Goal: Use online tool/utility: Utilize a website feature to perform a specific function

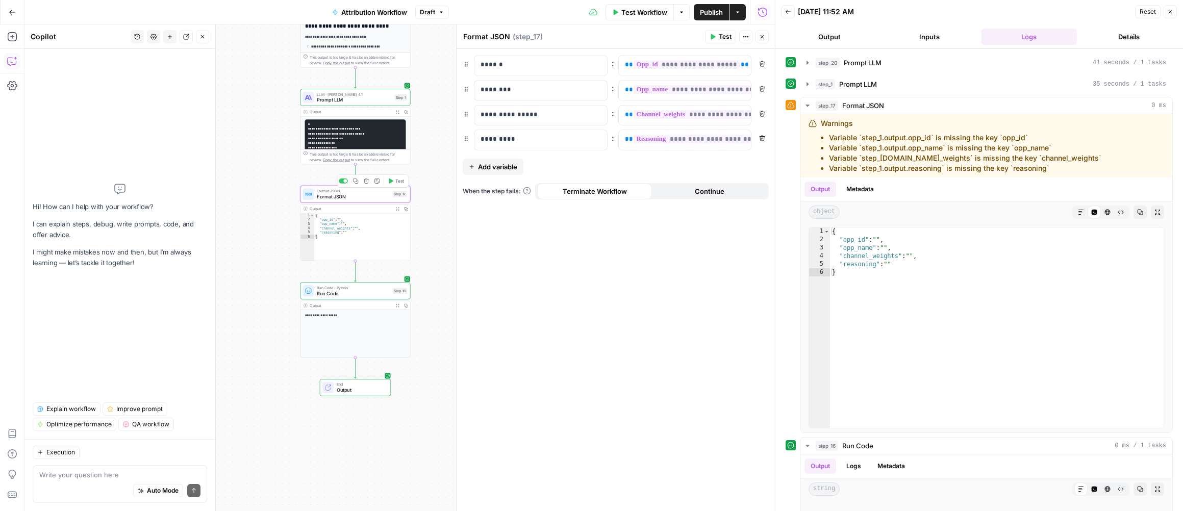
click at [377, 200] on div "Format JSON Format JSON Step 17 Copy step Delete step Add Note Test" at bounding box center [355, 194] width 110 height 17
click at [362, 95] on span "LLM · [PERSON_NAME] 4.1" at bounding box center [354, 94] width 74 height 6
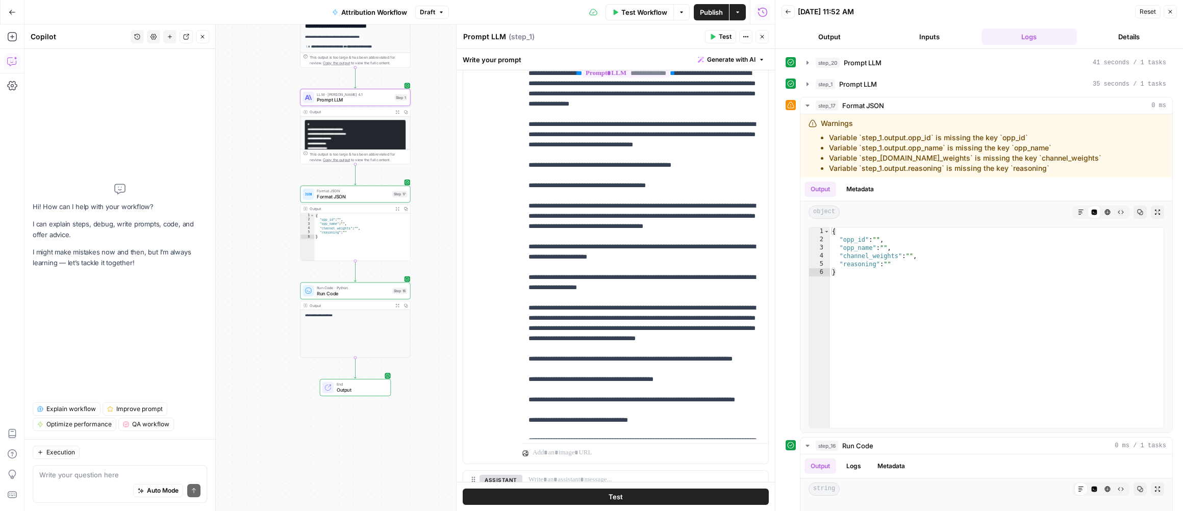
scroll to position [128, 0]
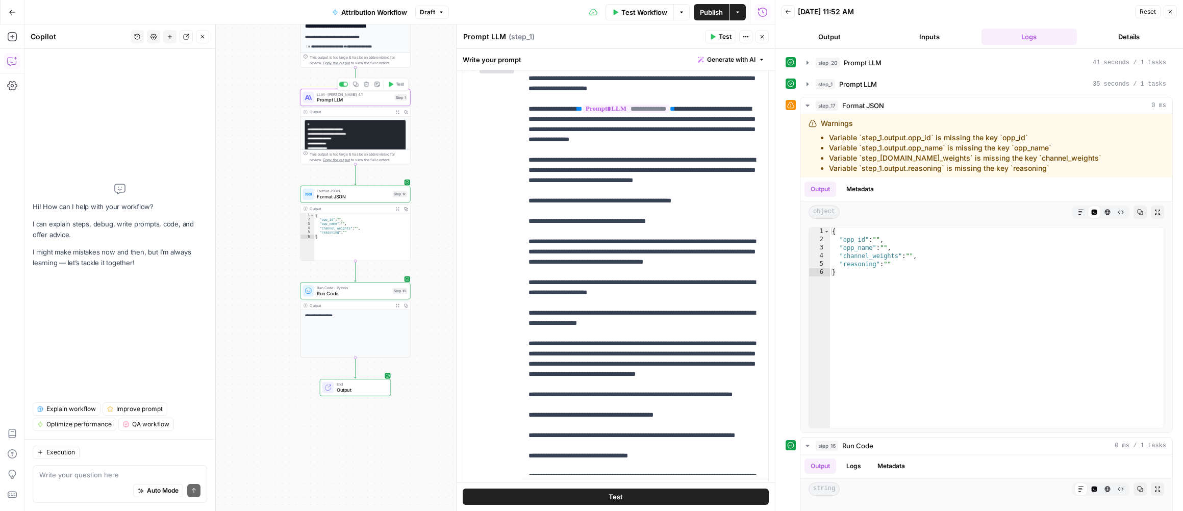
click at [372, 101] on span "Prompt LLM" at bounding box center [354, 99] width 74 height 7
click at [368, 116] on div "Output Expand Output Copy" at bounding box center [355, 112] width 110 height 9
click at [367, 111] on div "Output" at bounding box center [350, 112] width 81 height 6
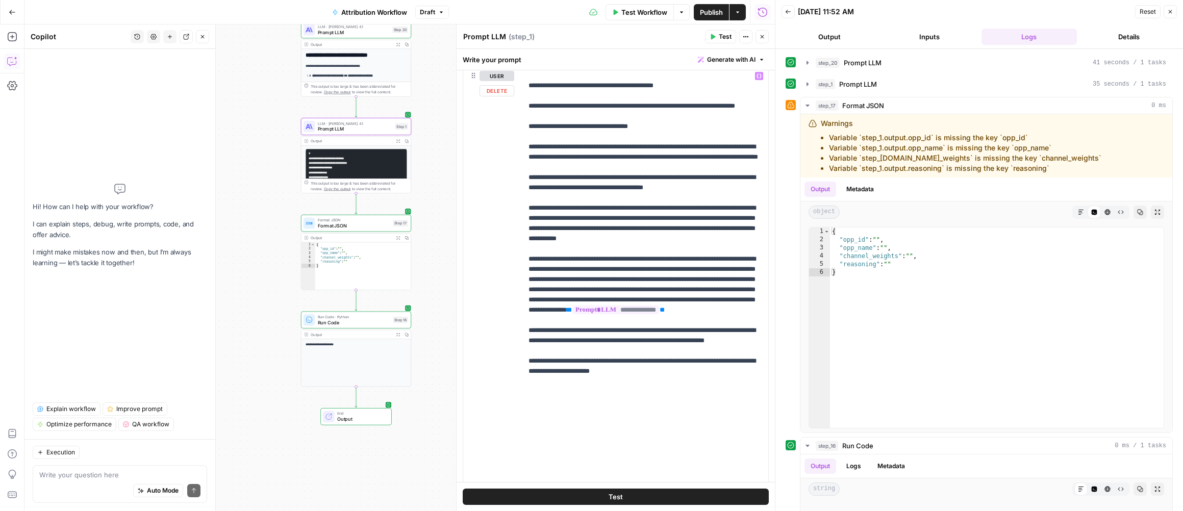
scroll to position [226, 0]
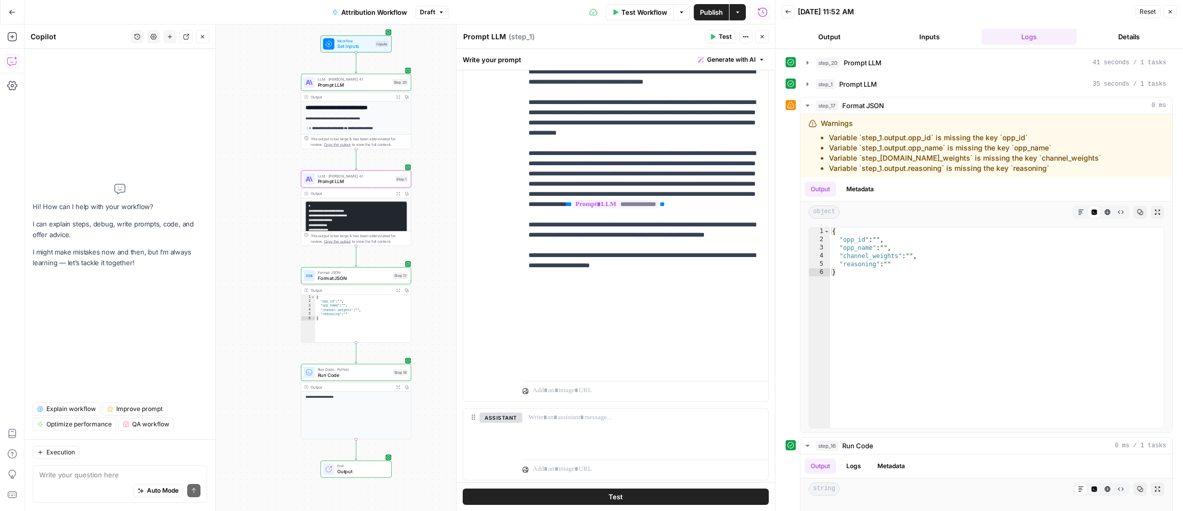
drag, startPoint x: 281, startPoint y: 101, endPoint x: 281, endPoint y: 188, distance: 86.2
click at [281, 188] on div "**********" at bounding box center [399, 267] width 750 height 486
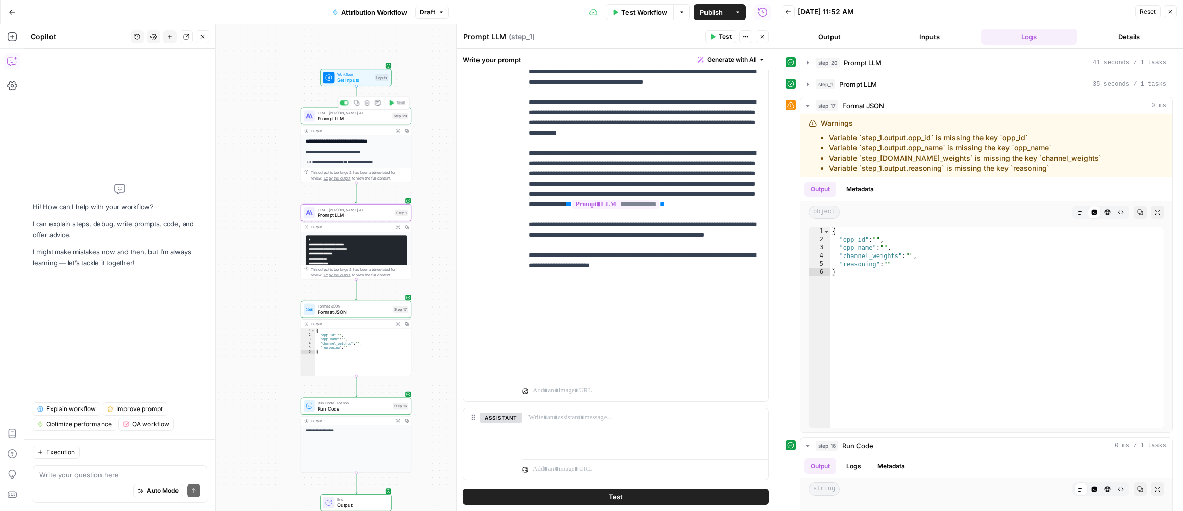
click at [352, 120] on span "Prompt LLM" at bounding box center [354, 118] width 72 height 7
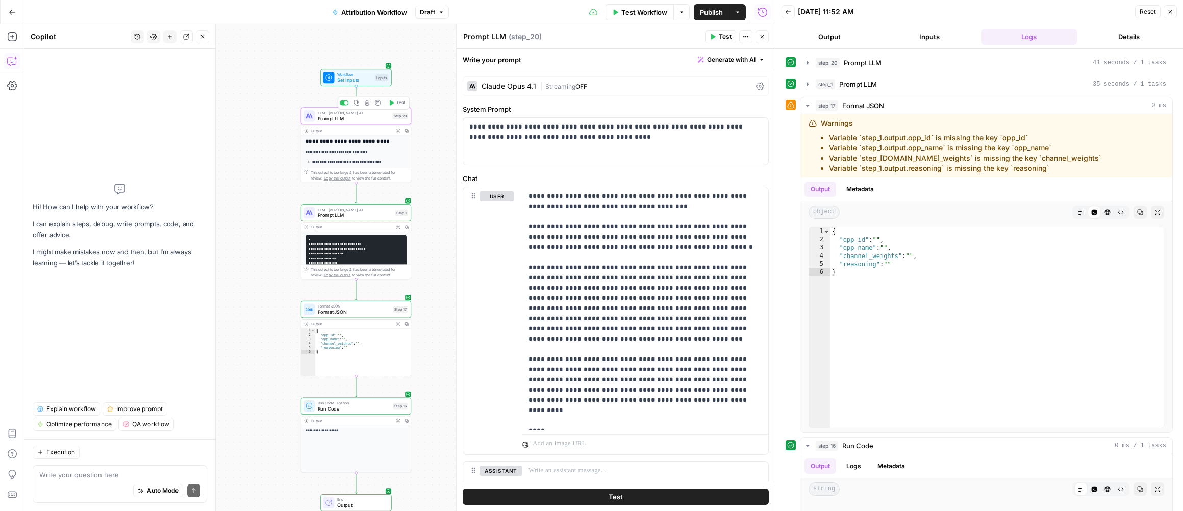
click at [357, 120] on span "Prompt LLM" at bounding box center [354, 118] width 72 height 7
click at [872, 37] on button "Inputs" at bounding box center [929, 37] width 96 height 16
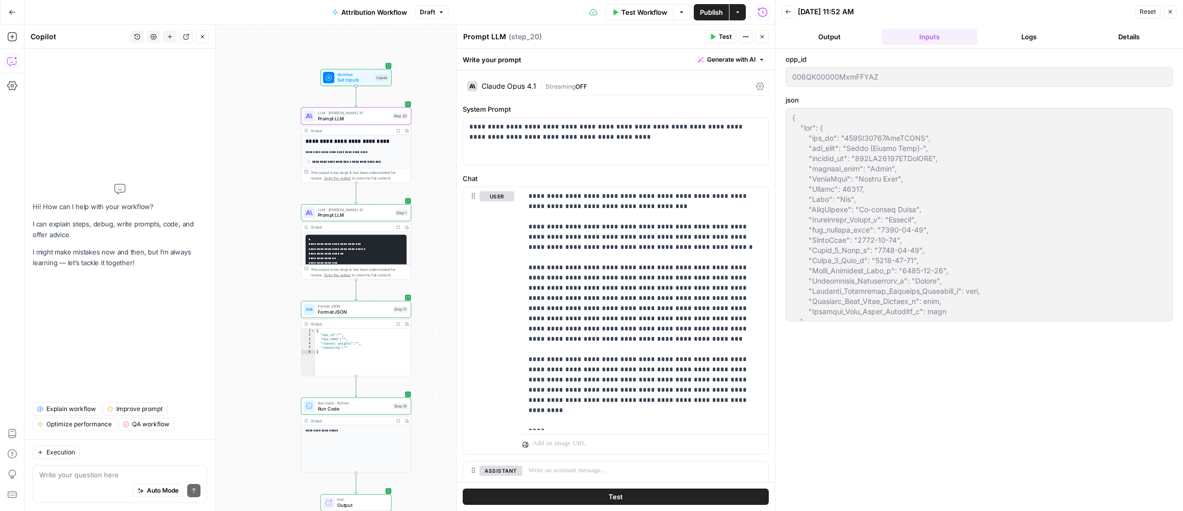
click at [838, 49] on div "opp_id 006QK00000MxmFFYAZ json" at bounding box center [978, 280] width 407 height 462
click at [831, 37] on button "Output" at bounding box center [829, 37] width 96 height 16
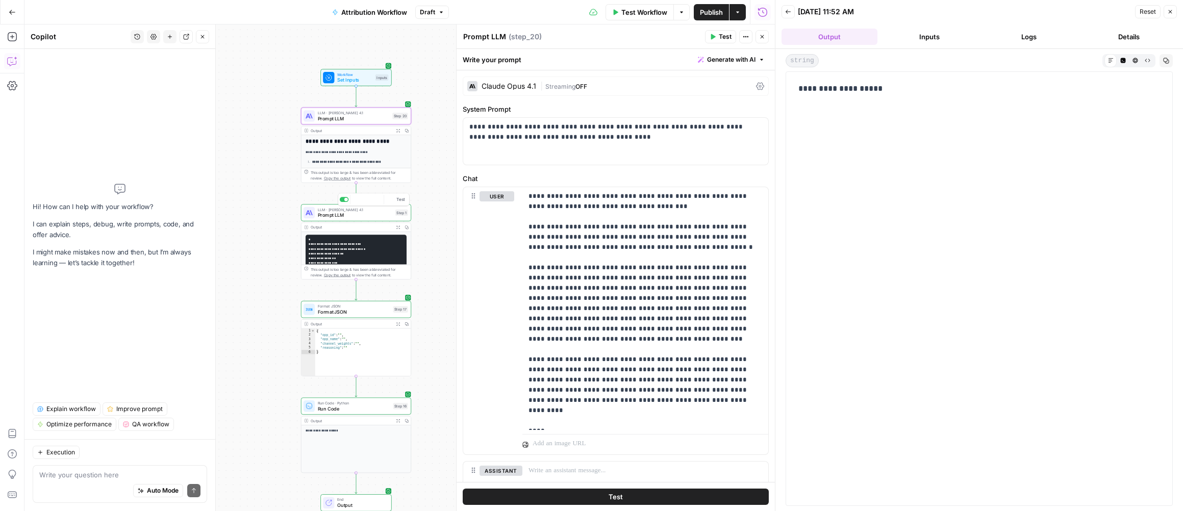
click at [367, 211] on span "LLM · [PERSON_NAME] 4.1" at bounding box center [355, 210] width 74 height 6
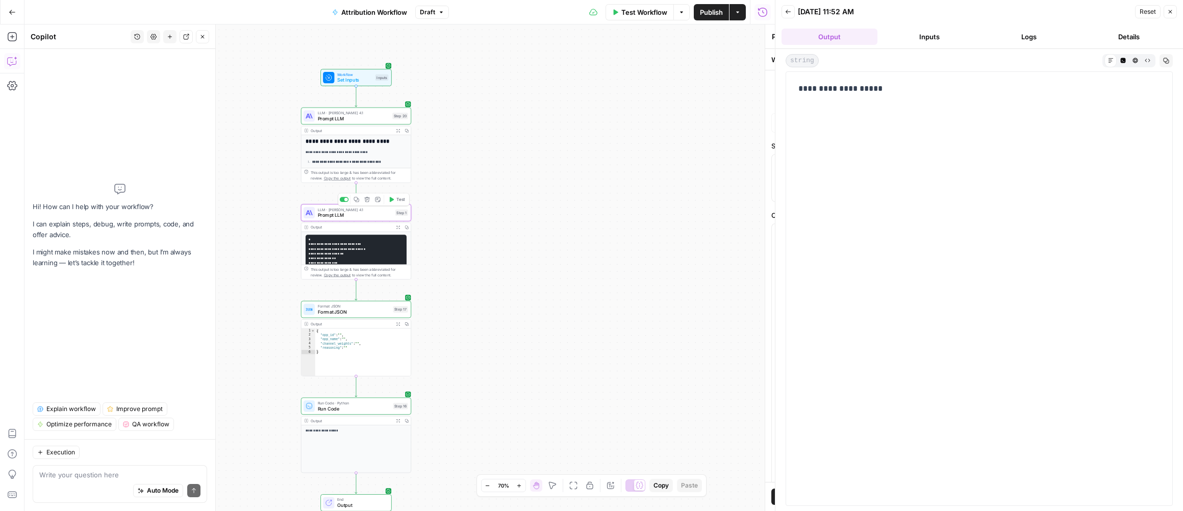
click at [367, 211] on span "LLM · [PERSON_NAME] 4.1" at bounding box center [355, 210] width 74 height 6
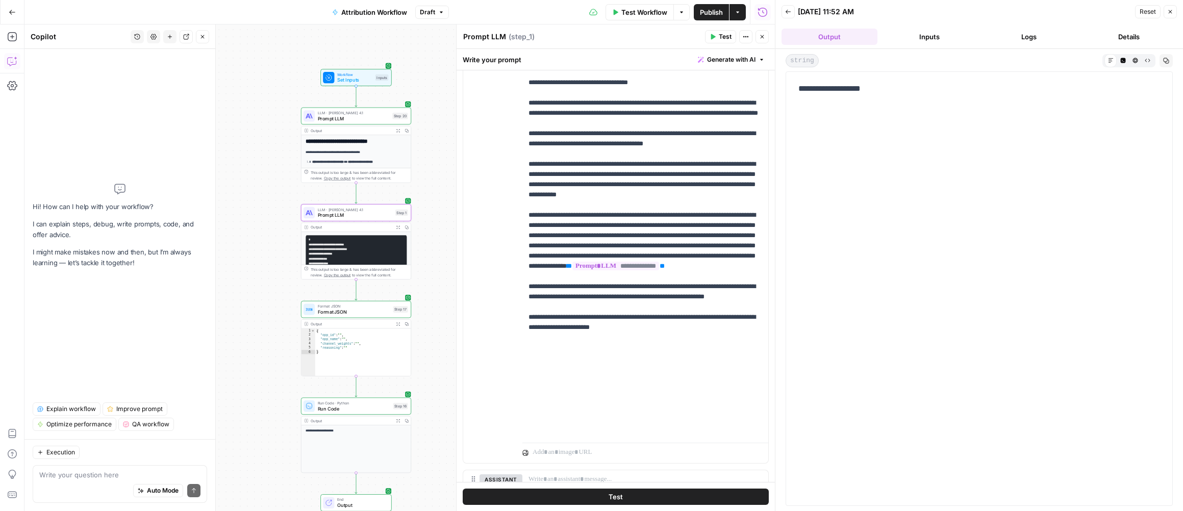
scroll to position [252, 0]
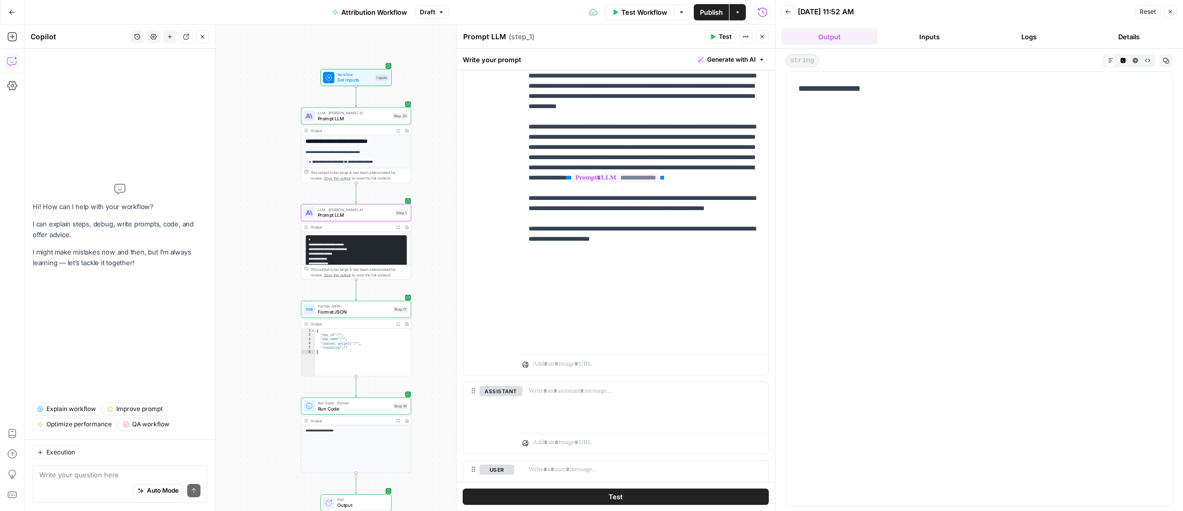
click at [380, 311] on span "Format JSON" at bounding box center [354, 312] width 72 height 7
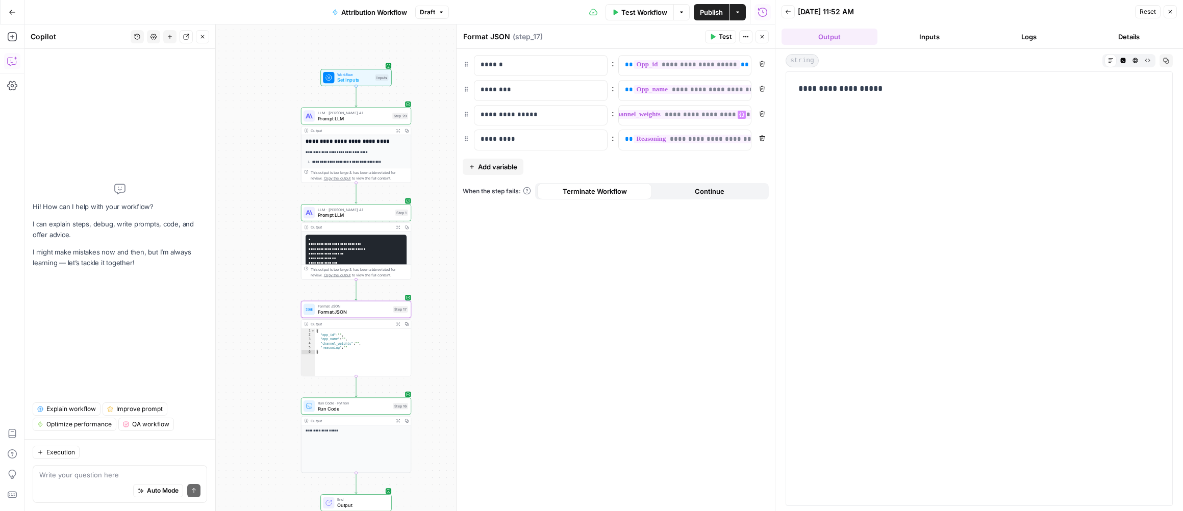
scroll to position [0, 28]
click at [728, 41] on span "Test" at bounding box center [725, 36] width 13 height 9
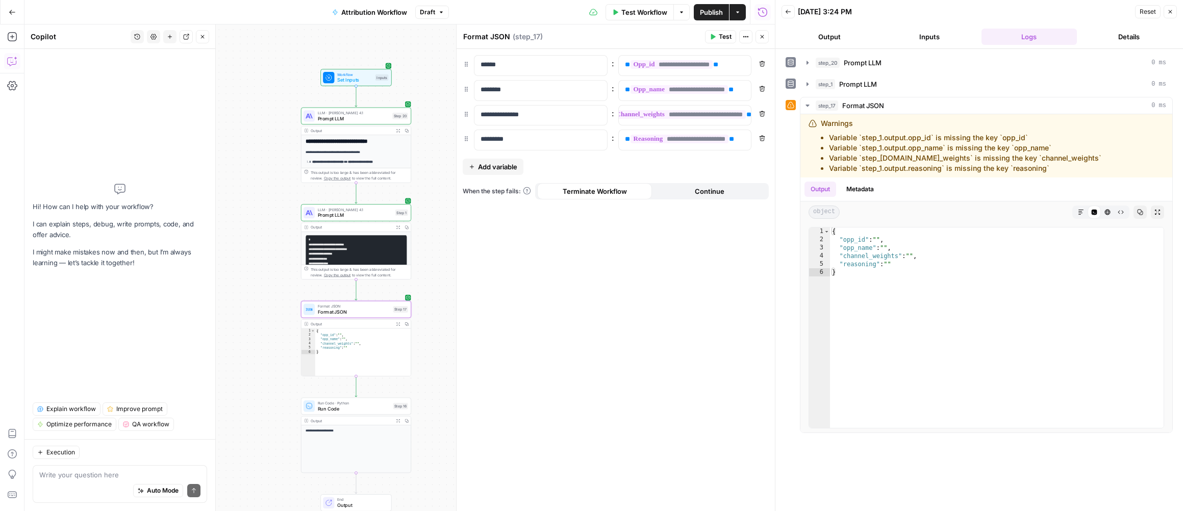
click at [391, 248] on pre "**********" at bounding box center [355, 285] width 101 height 101
click at [373, 226] on div "Output" at bounding box center [351, 227] width 81 height 6
click at [370, 212] on span "Prompt LLM" at bounding box center [355, 215] width 74 height 7
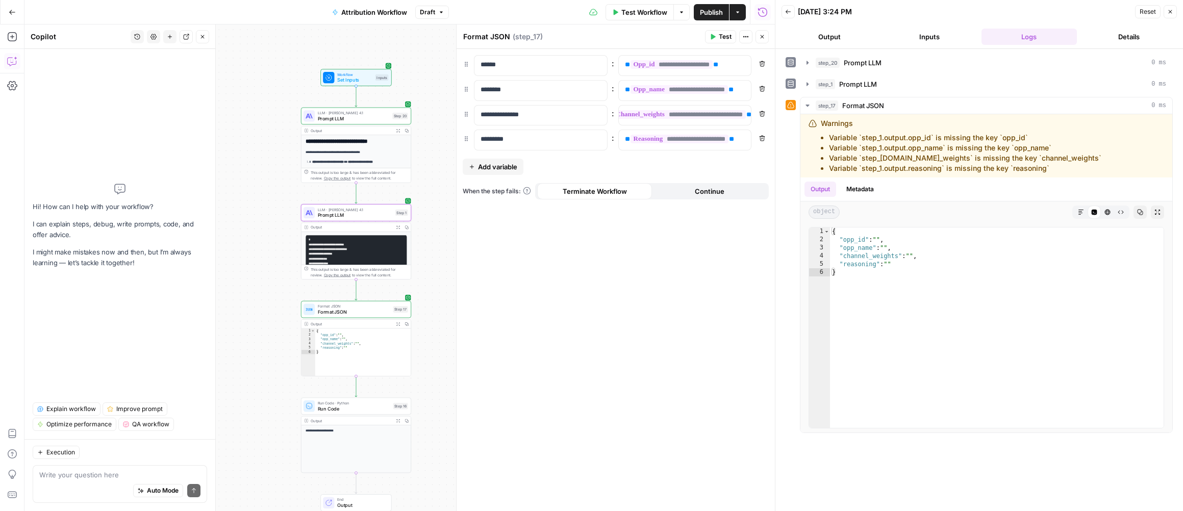
click at [370, 212] on span "Prompt LLM" at bounding box center [355, 215] width 74 height 7
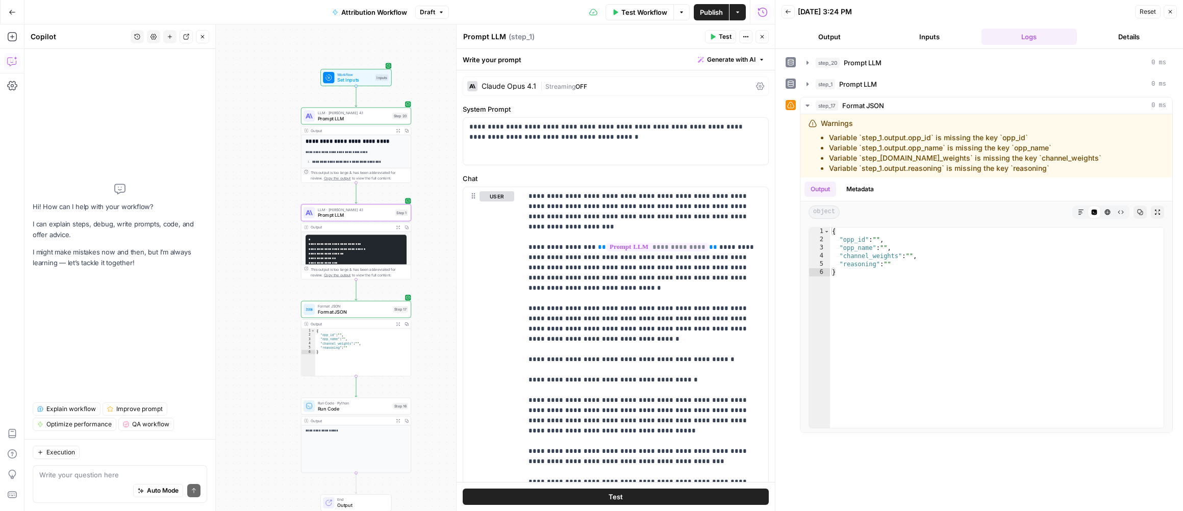
click at [720, 34] on span "Test" at bounding box center [725, 36] width 13 height 9
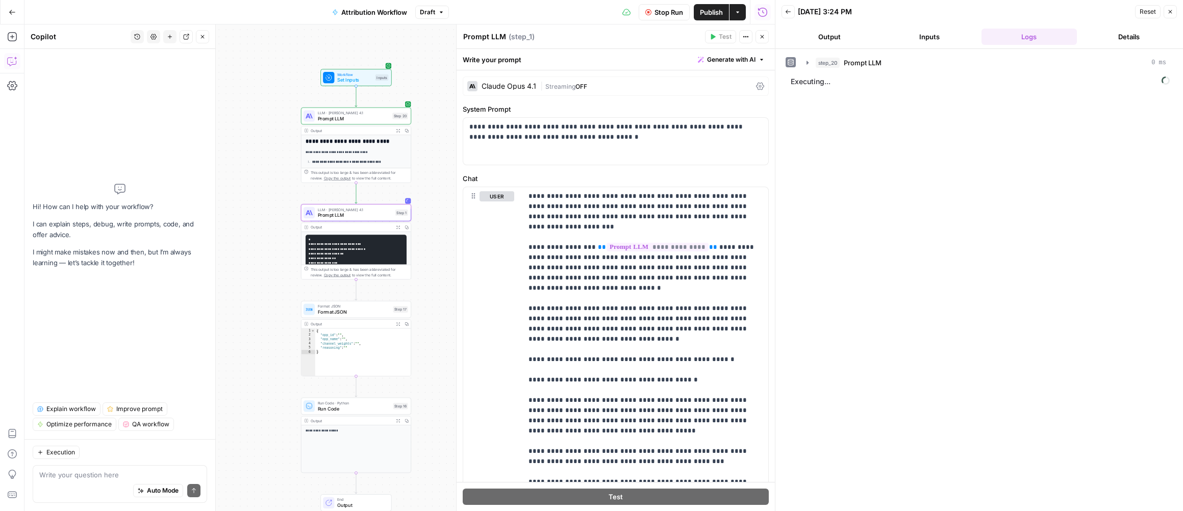
click at [872, 41] on button "Details" at bounding box center [1129, 37] width 96 height 16
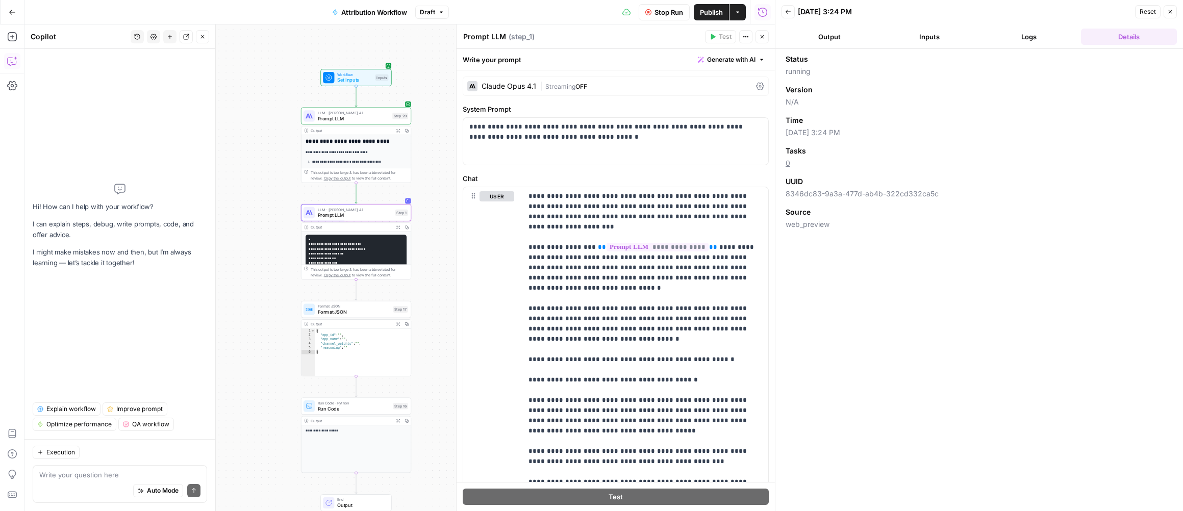
click at [872, 37] on button "Logs" at bounding box center [1029, 37] width 96 height 16
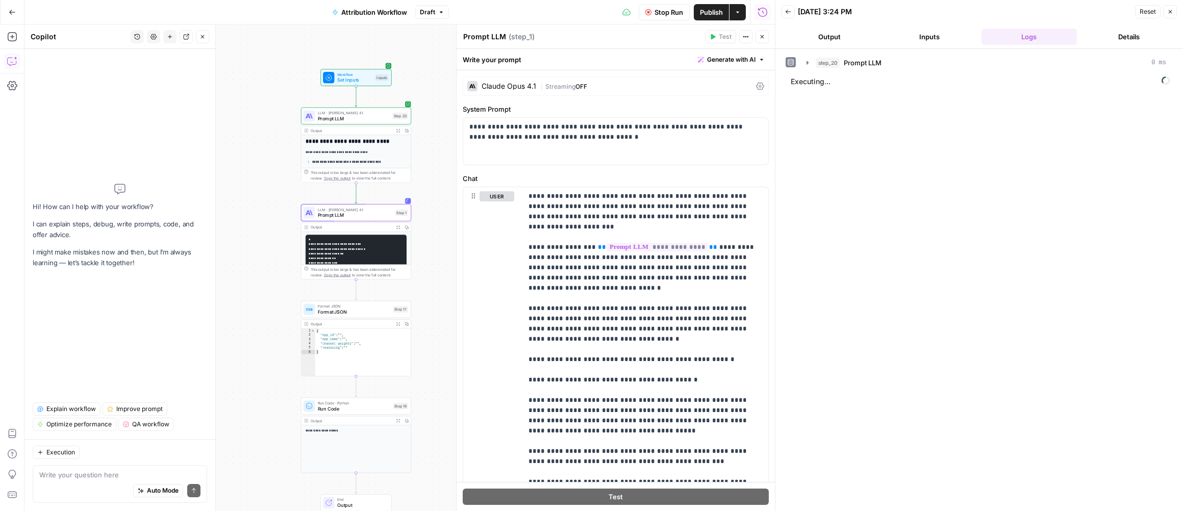
click at [872, 40] on button "Inputs" at bounding box center [929, 37] width 96 height 16
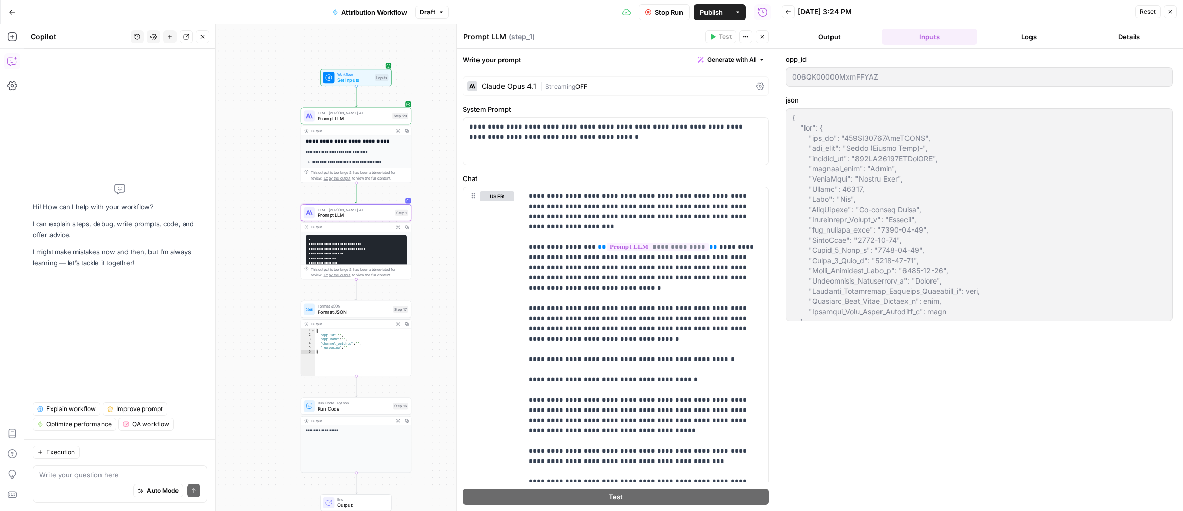
click at [852, 37] on button "Output" at bounding box center [829, 37] width 96 height 16
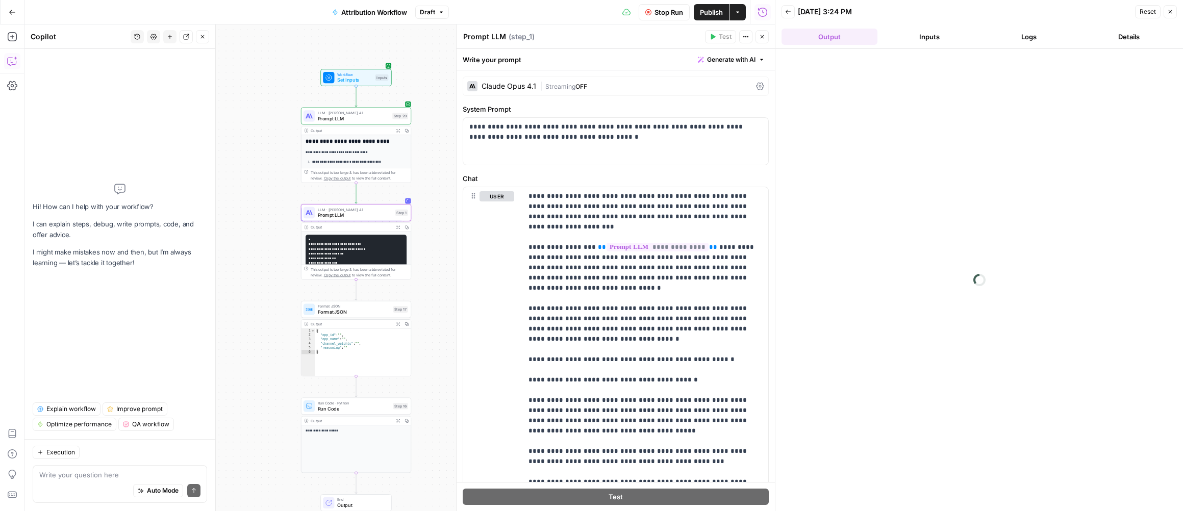
click at [872, 36] on button "Logs" at bounding box center [1029, 37] width 96 height 16
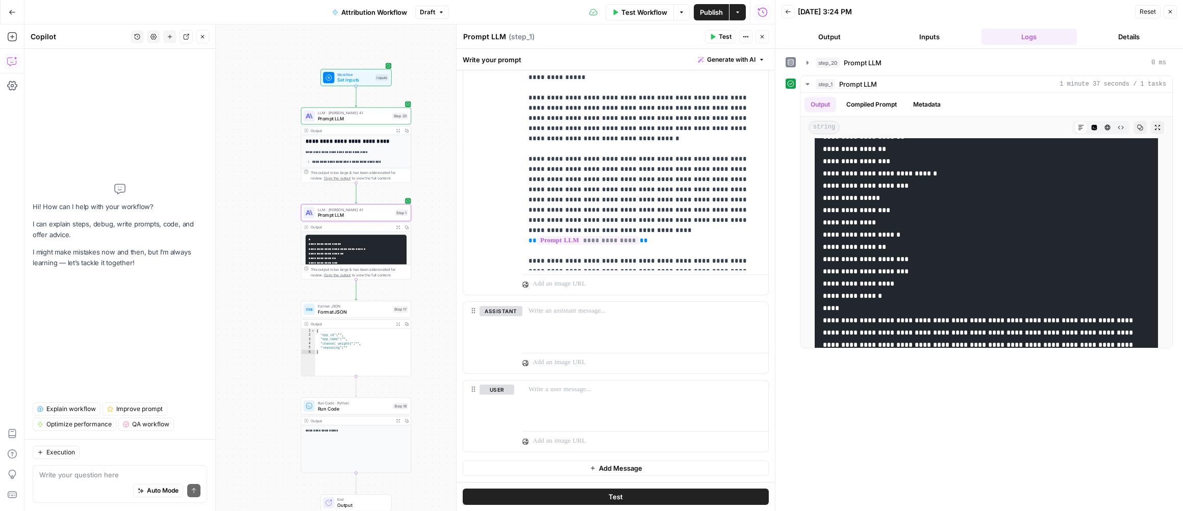
scroll to position [85, 0]
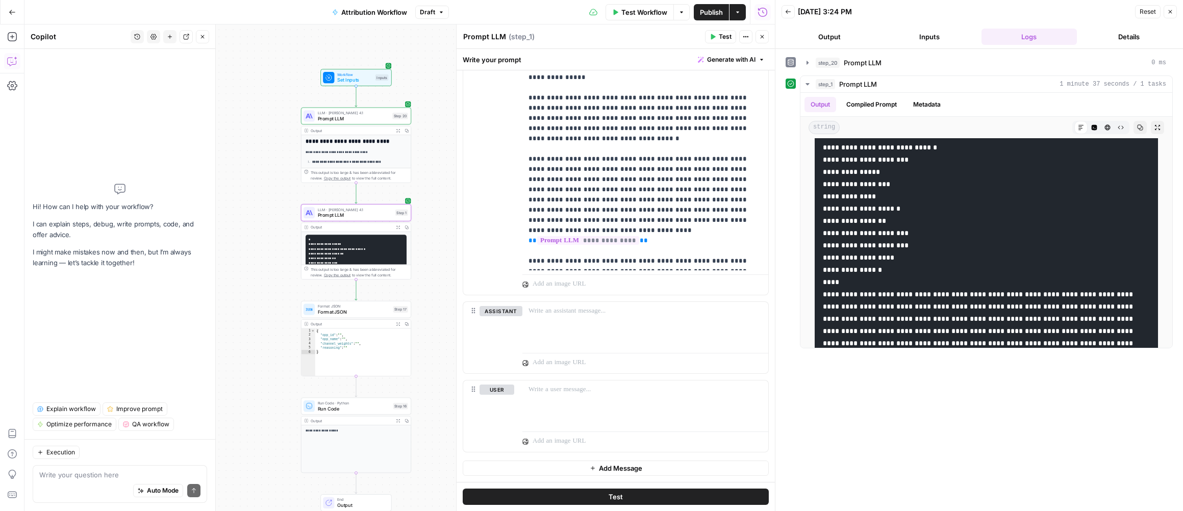
click at [370, 311] on span "Format JSON" at bounding box center [354, 312] width 72 height 7
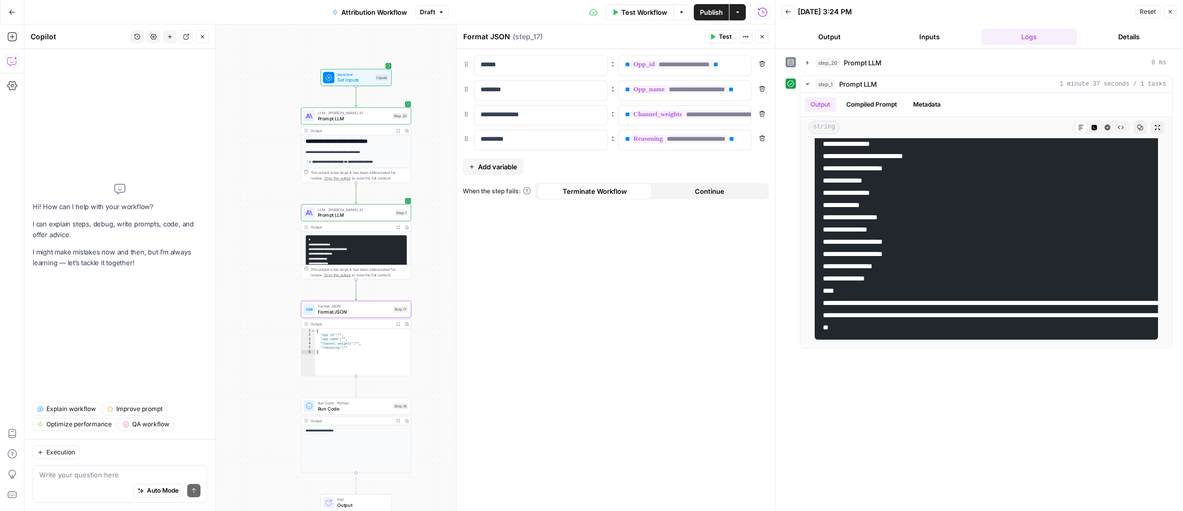
click at [726, 39] on span "Test" at bounding box center [725, 36] width 13 height 9
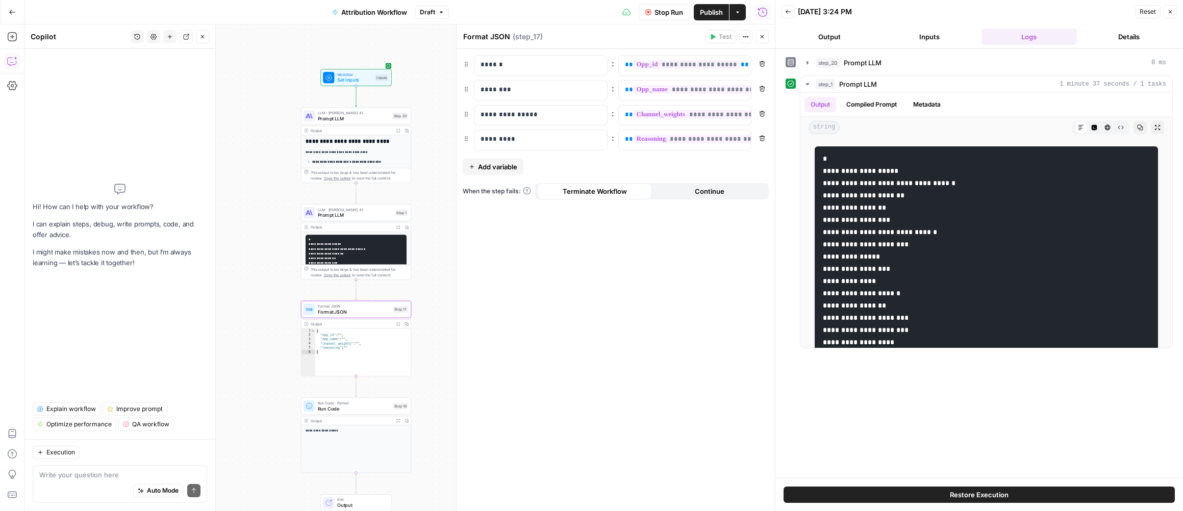
click at [840, 34] on button "Output" at bounding box center [829, 37] width 96 height 16
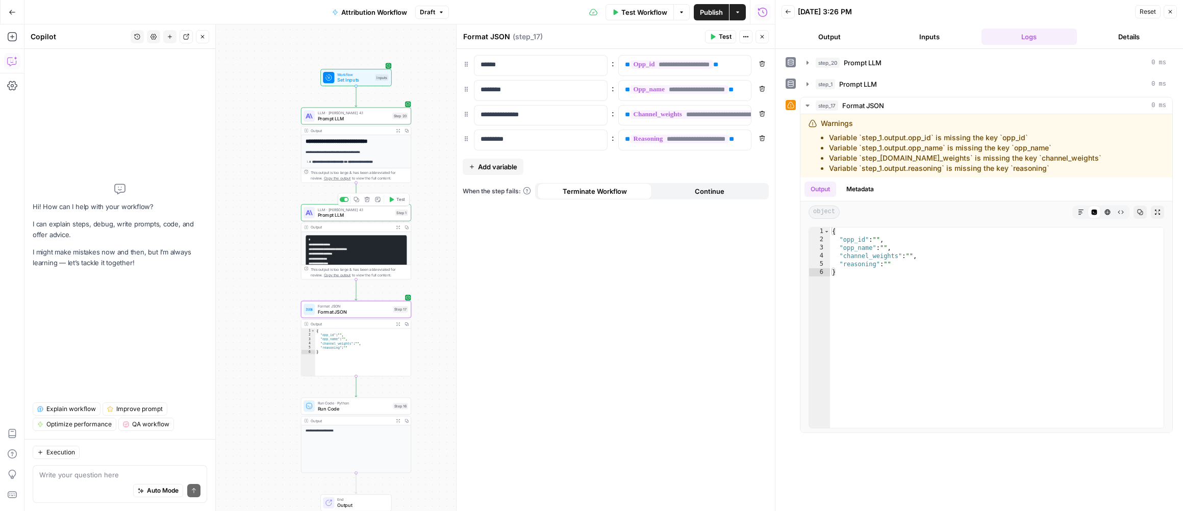
click at [369, 221] on div "LLM · [PERSON_NAME] Opus 4.1 Prompt LLM Step 1 Copy step Delete step Add Note T…" at bounding box center [356, 212] width 110 height 17
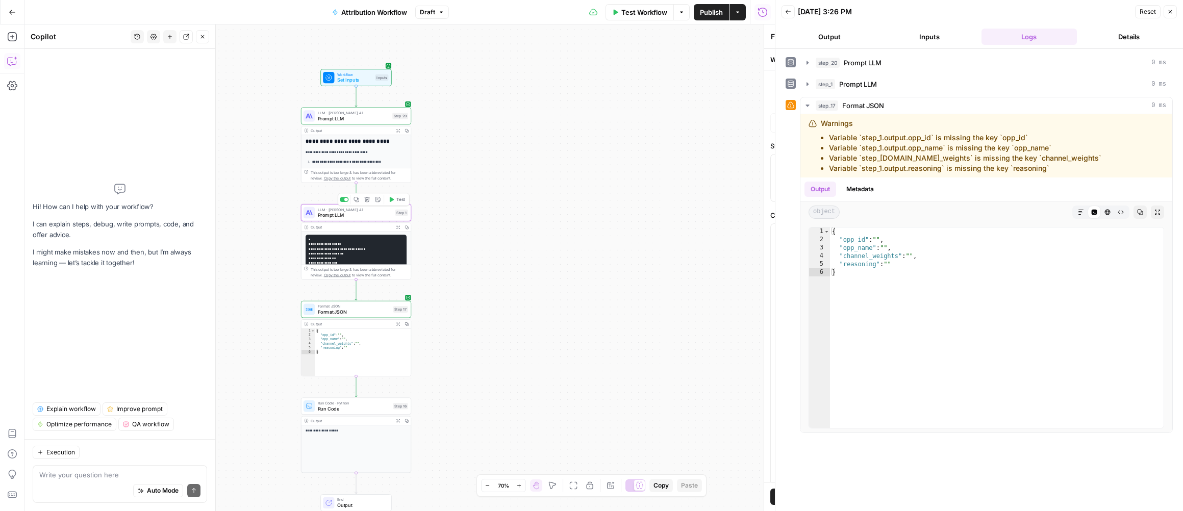
type textarea "Prompt LLM"
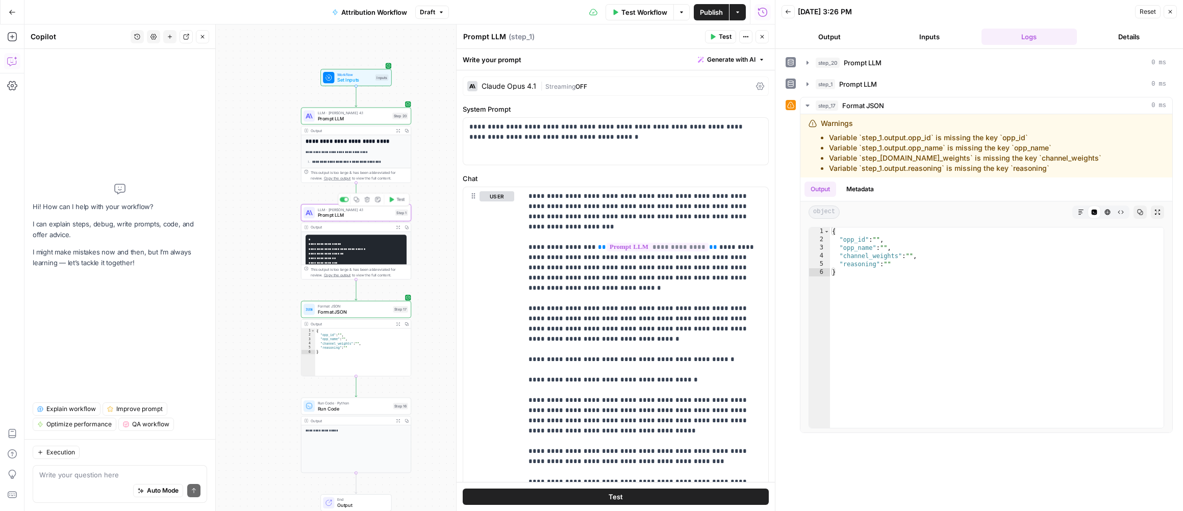
click at [374, 212] on span "Prompt LLM" at bounding box center [355, 215] width 74 height 7
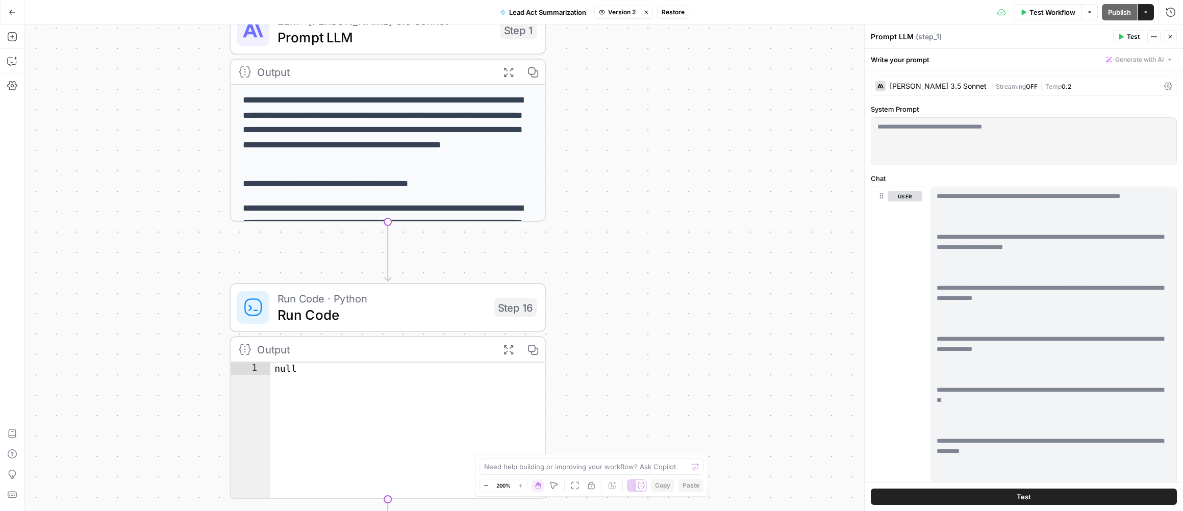
scroll to position [133, 0]
